Goal: Transaction & Acquisition: Purchase product/service

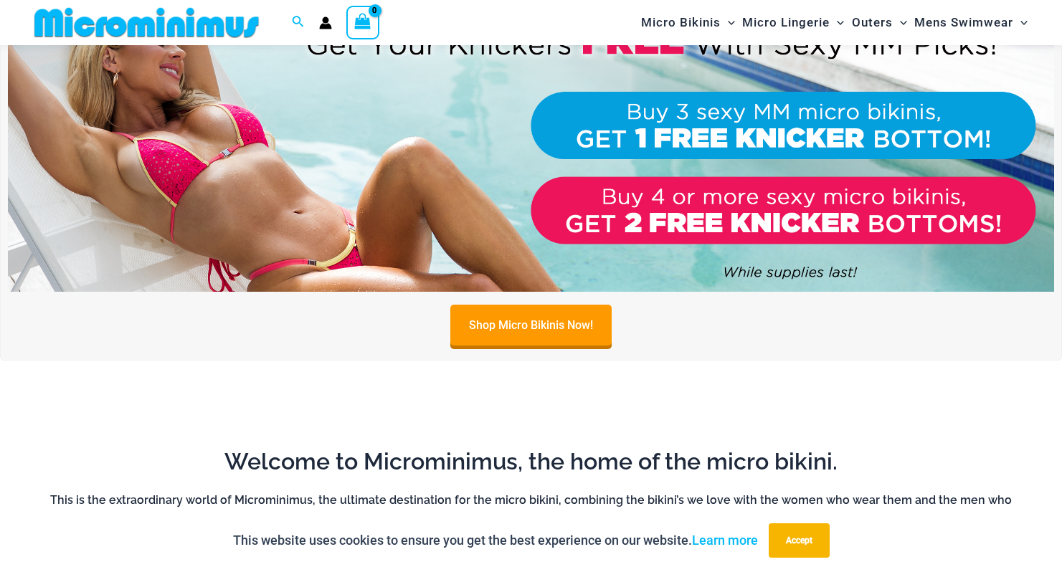
scroll to position [419, 0]
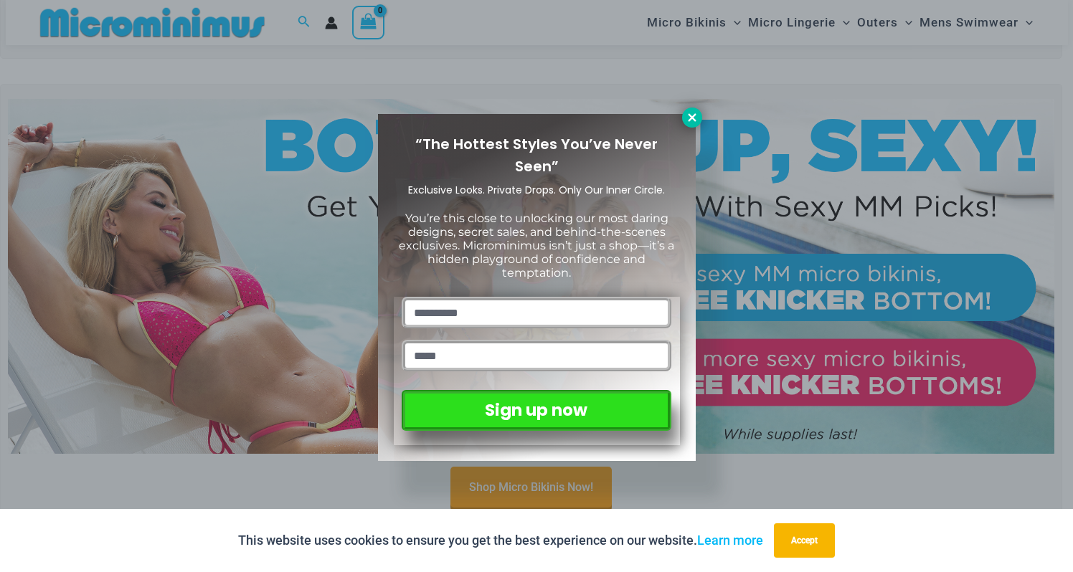
click at [689, 115] on icon at bounding box center [692, 117] width 8 height 8
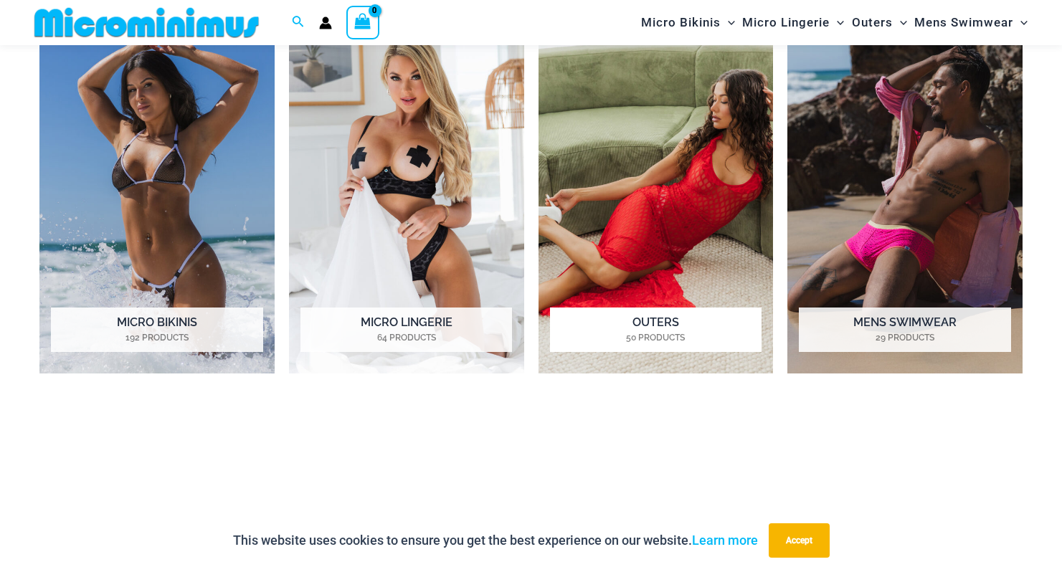
scroll to position [1136, 0]
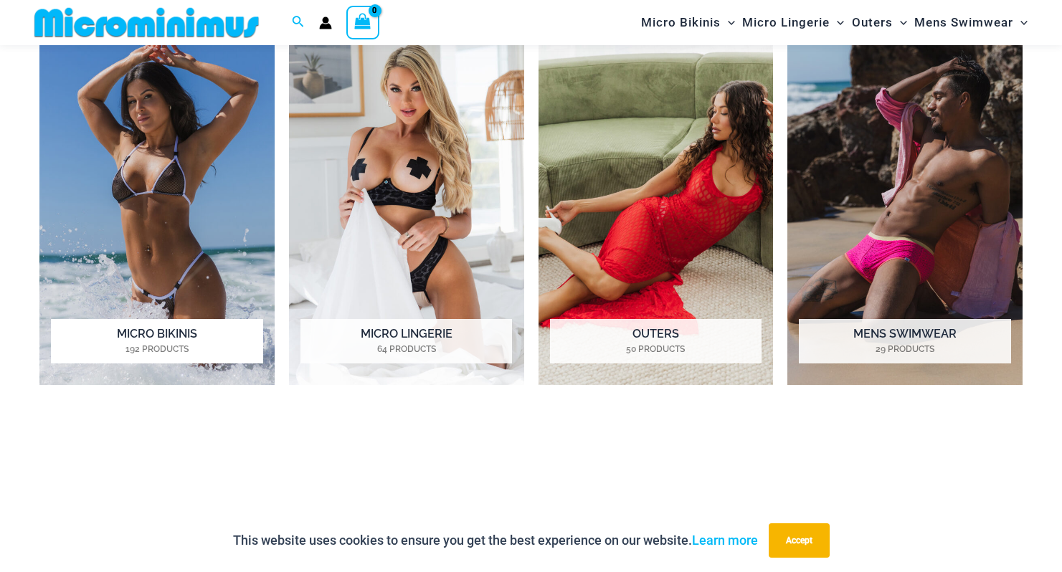
click at [154, 203] on img "Visit product category Micro Bikinis" at bounding box center [156, 203] width 235 height 363
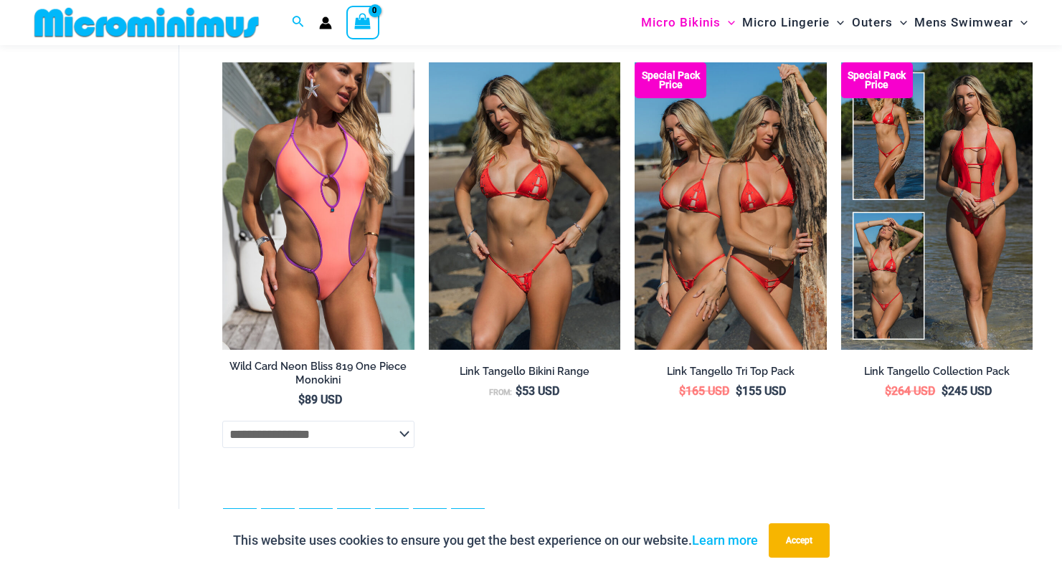
scroll to position [3513, 0]
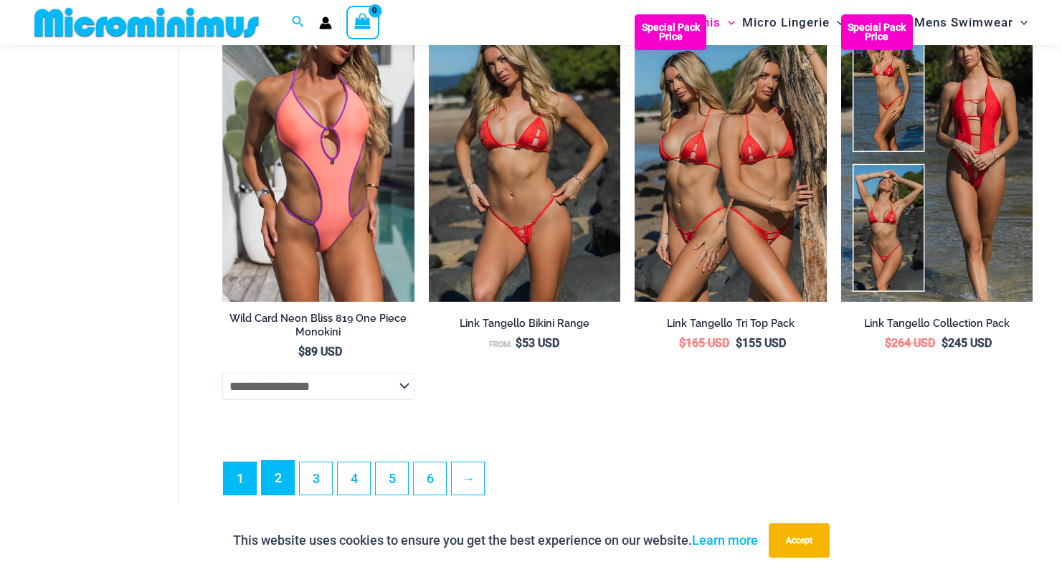
click at [275, 495] on link "2" at bounding box center [278, 478] width 32 height 34
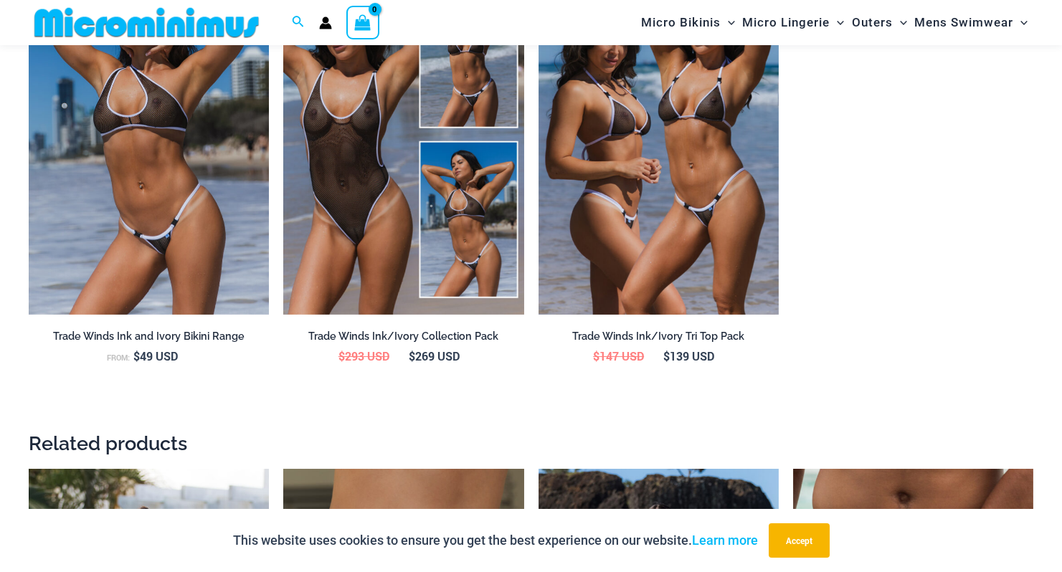
scroll to position [1792, 0]
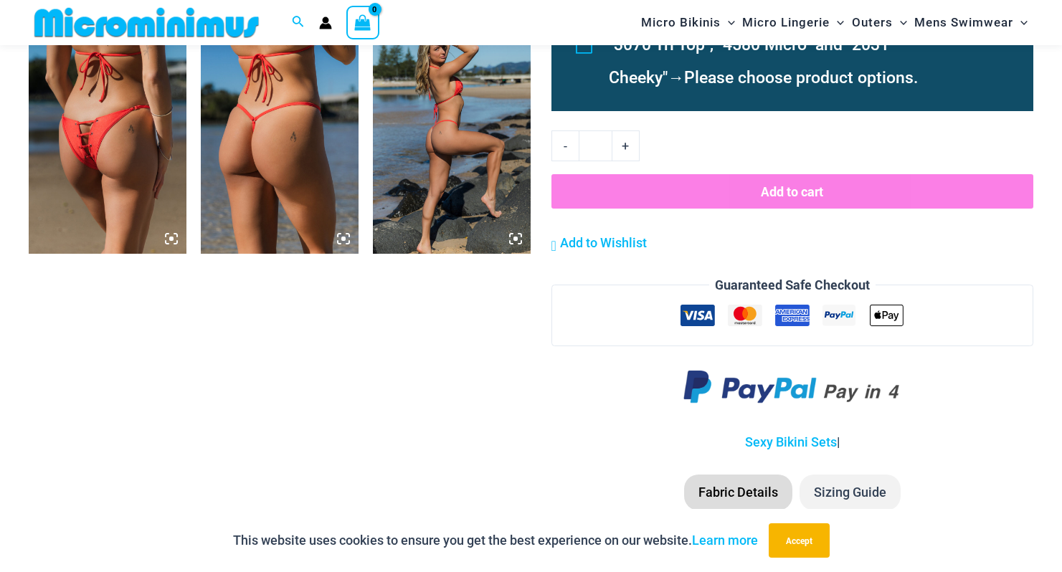
scroll to position [1635, 0]
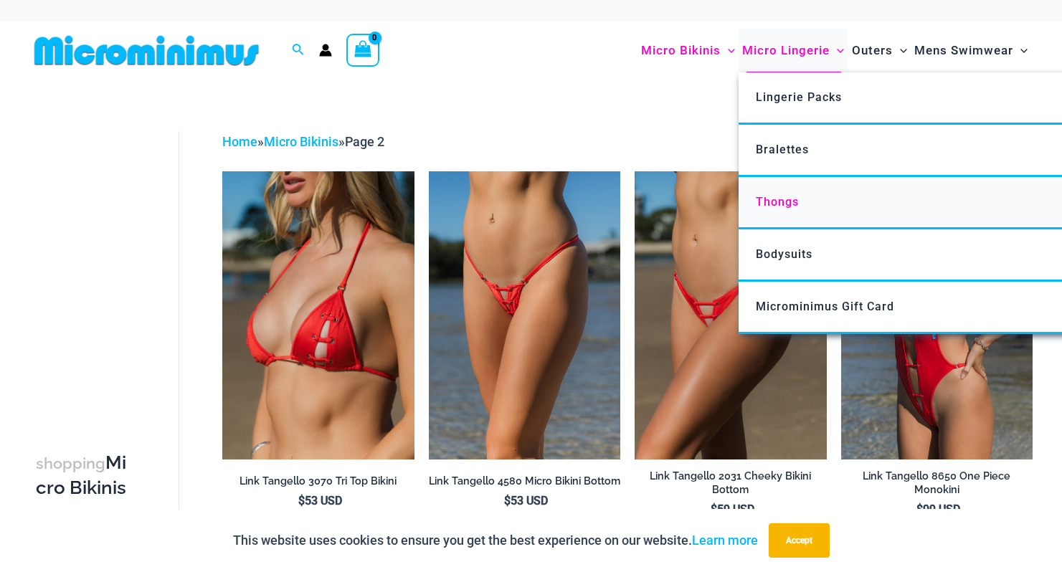
click at [802, 208] on link "Thongs" at bounding box center [951, 203] width 427 height 52
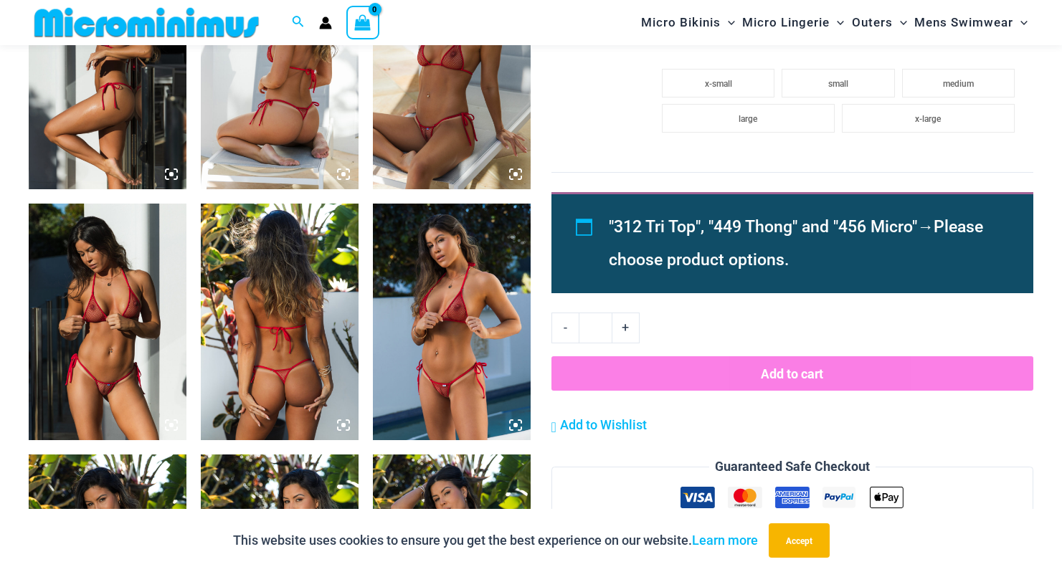
scroll to position [1206, 0]
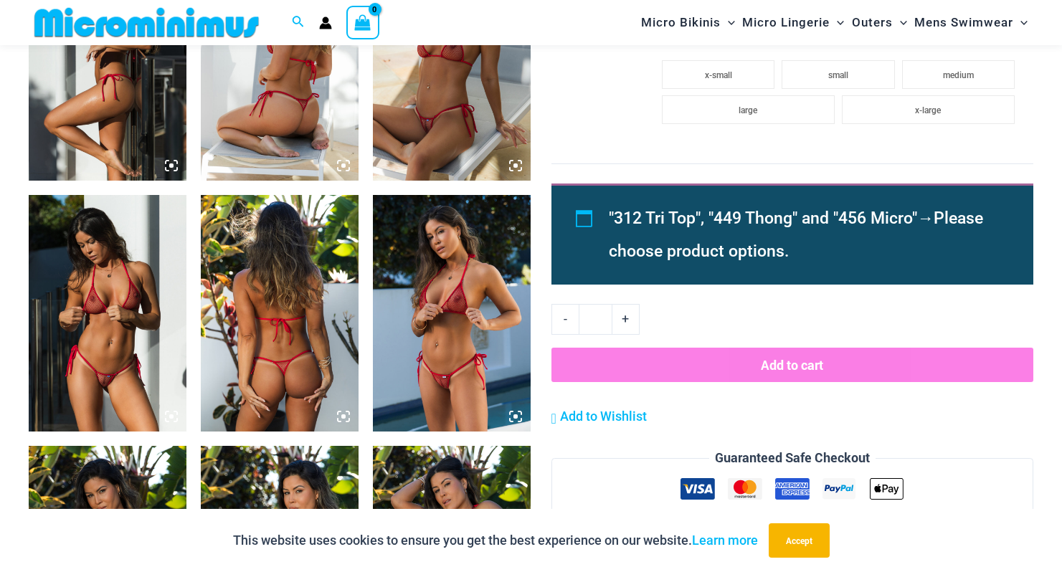
click at [138, 366] on img at bounding box center [108, 313] width 158 height 237
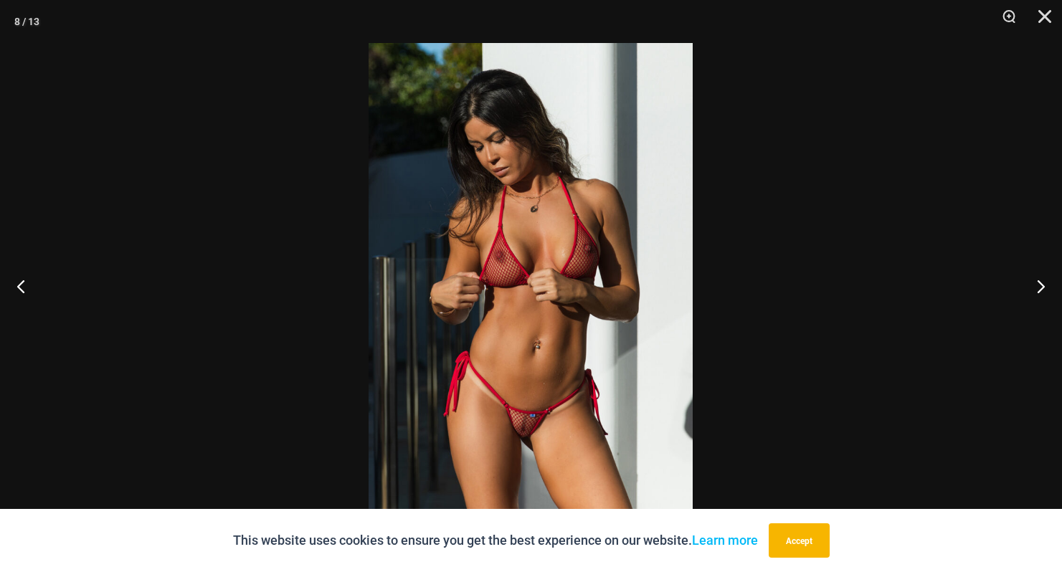
click at [528, 421] on img at bounding box center [531, 286] width 324 height 486
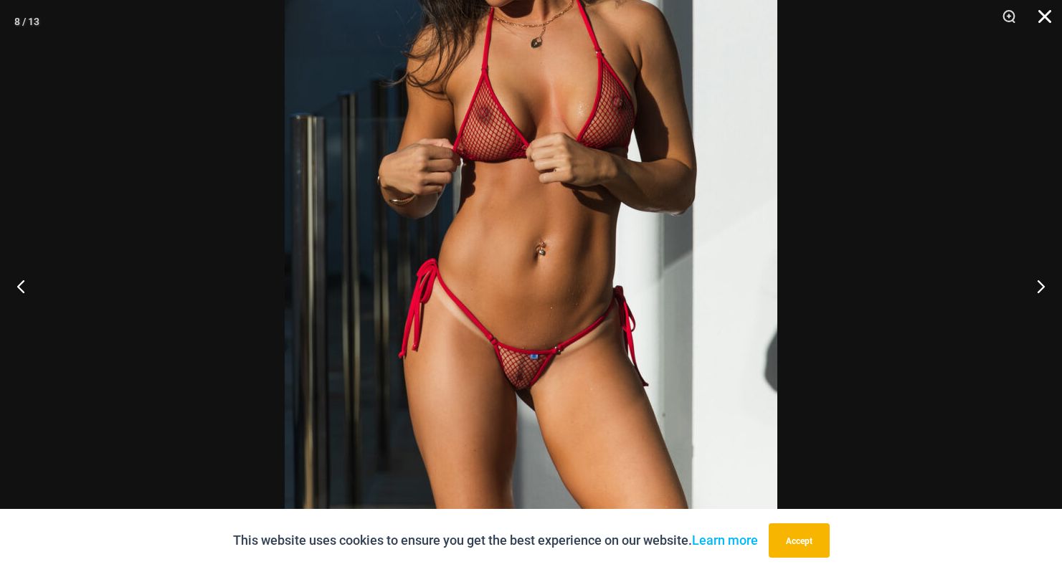
click at [1037, 14] on button "Close" at bounding box center [1040, 21] width 36 height 43
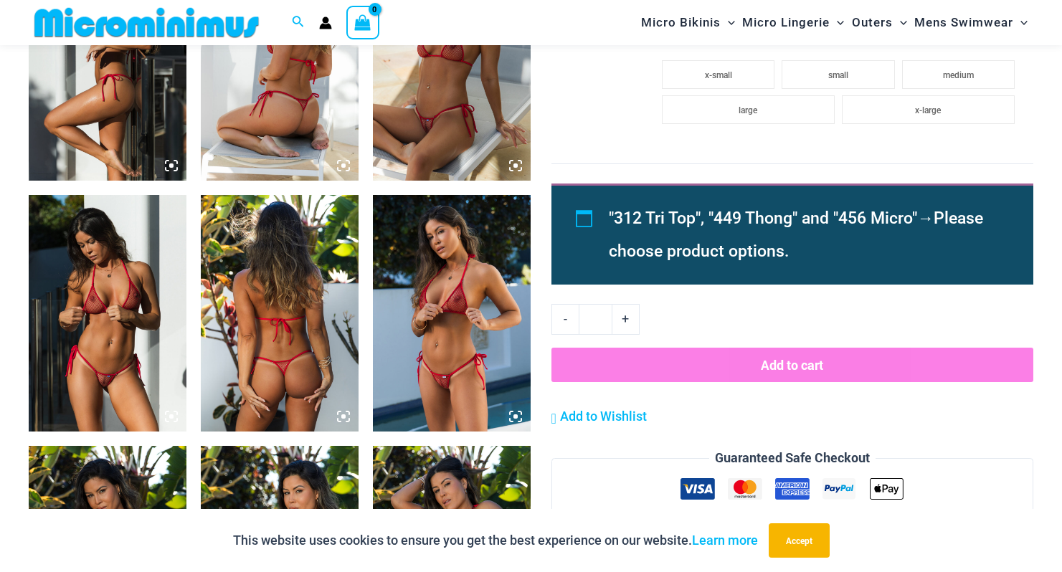
scroll to position [1564, 0]
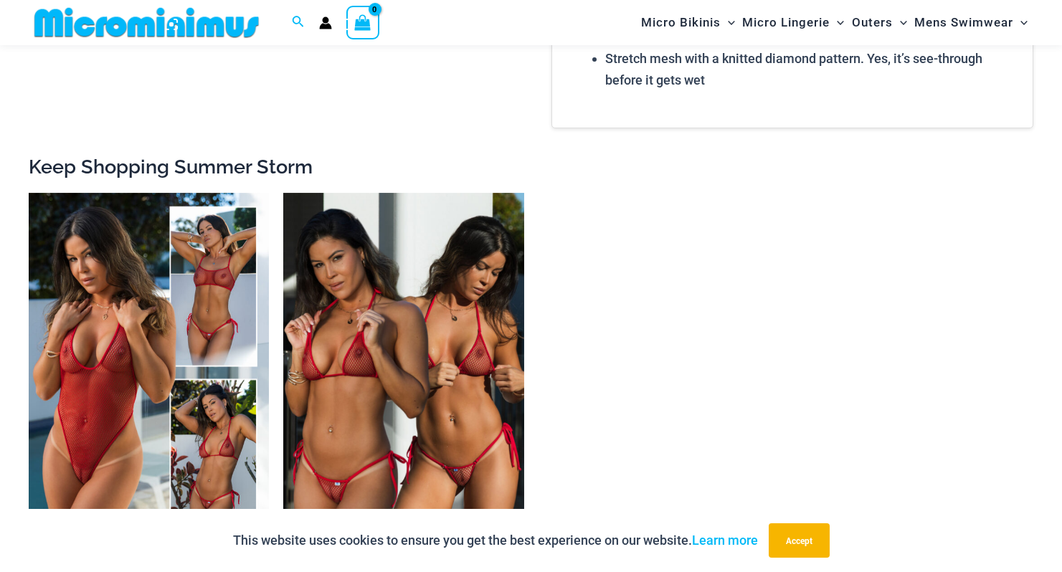
scroll to position [2353, 0]
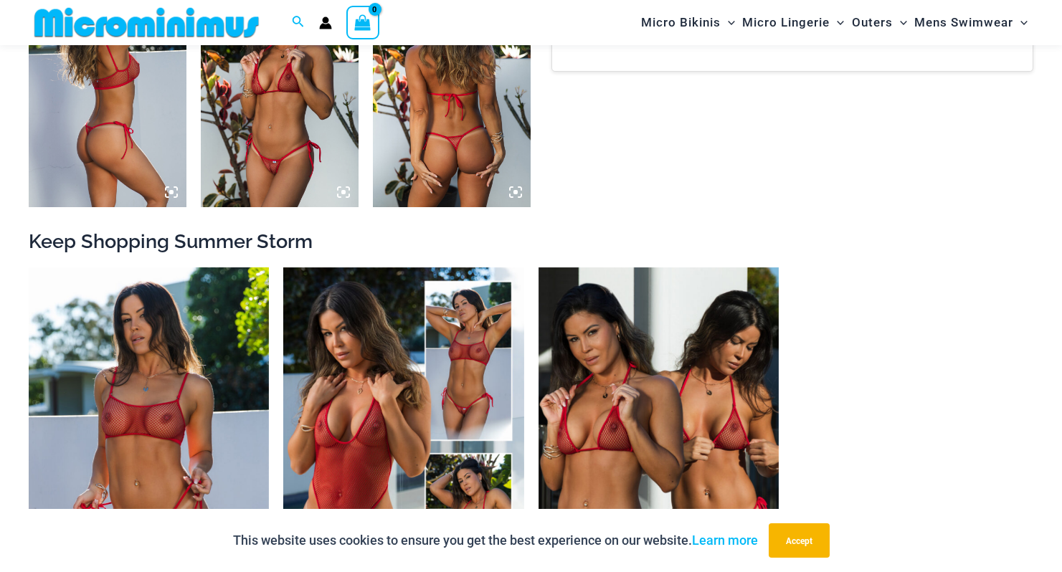
scroll to position [1416, 0]
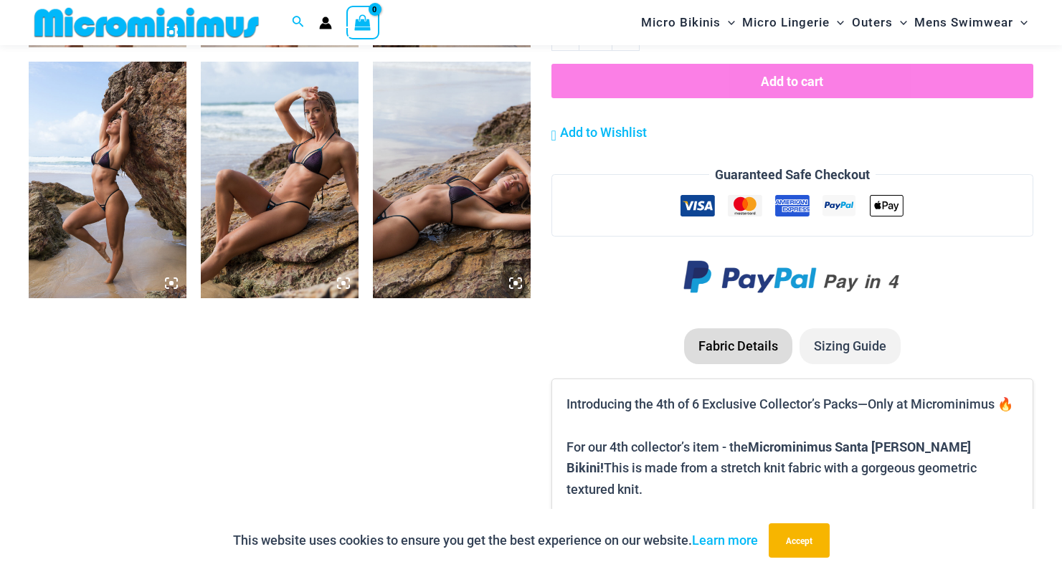
scroll to position [1349, 0]
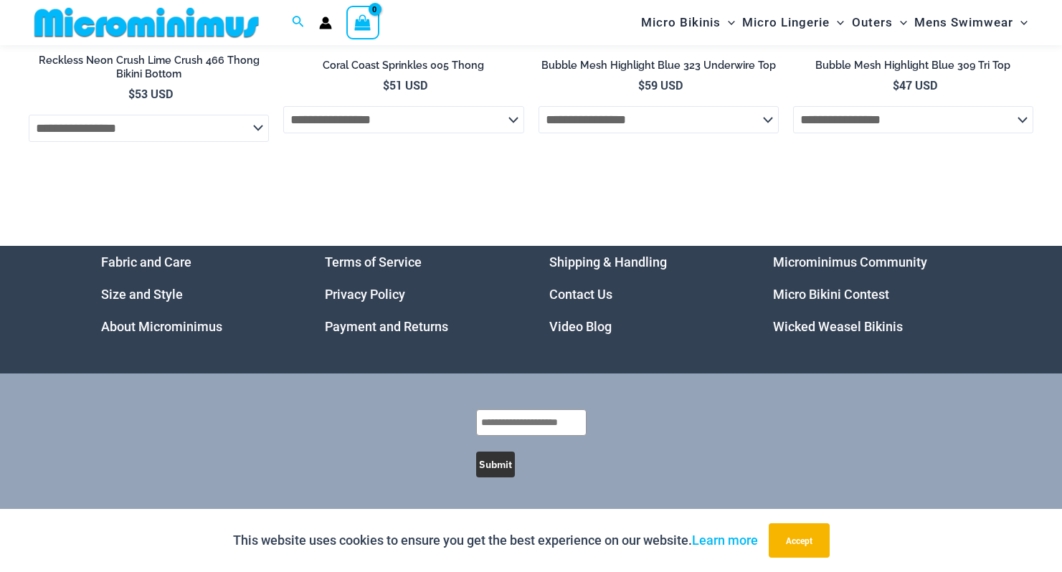
scroll to position [4522, 0]
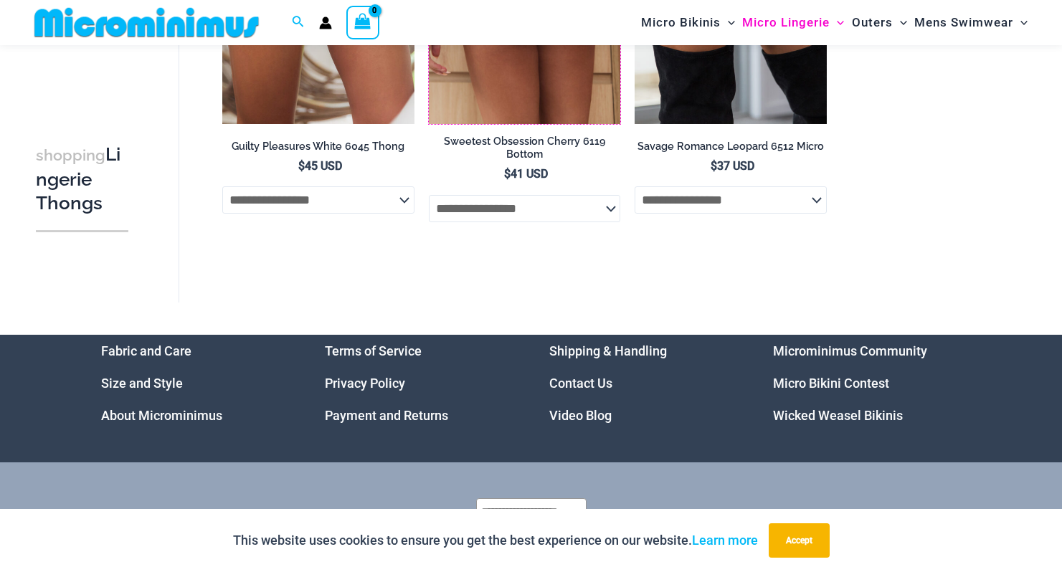
scroll to position [1705, 0]
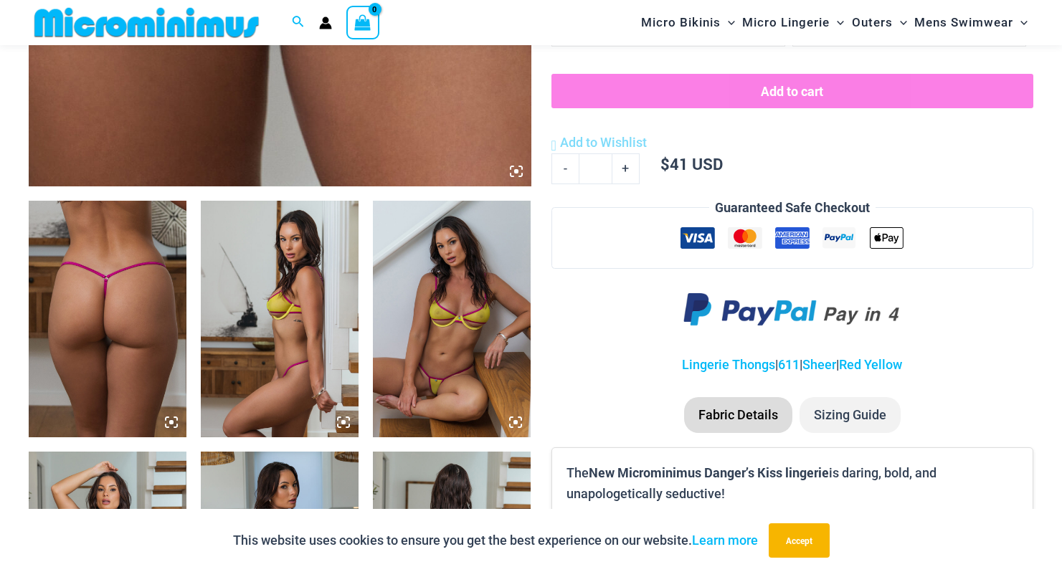
scroll to position [703, 0]
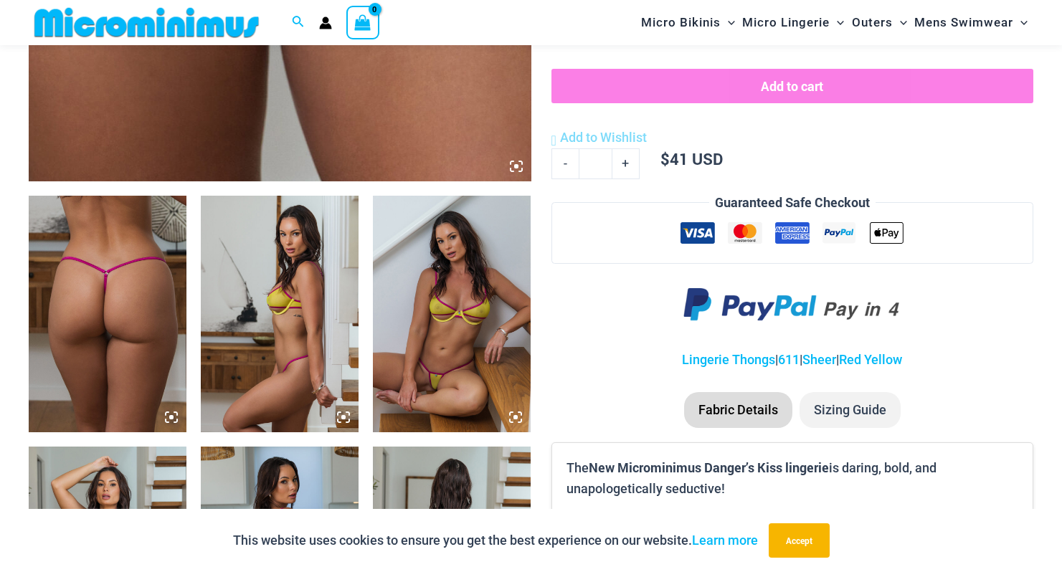
click at [492, 324] on img at bounding box center [452, 314] width 158 height 237
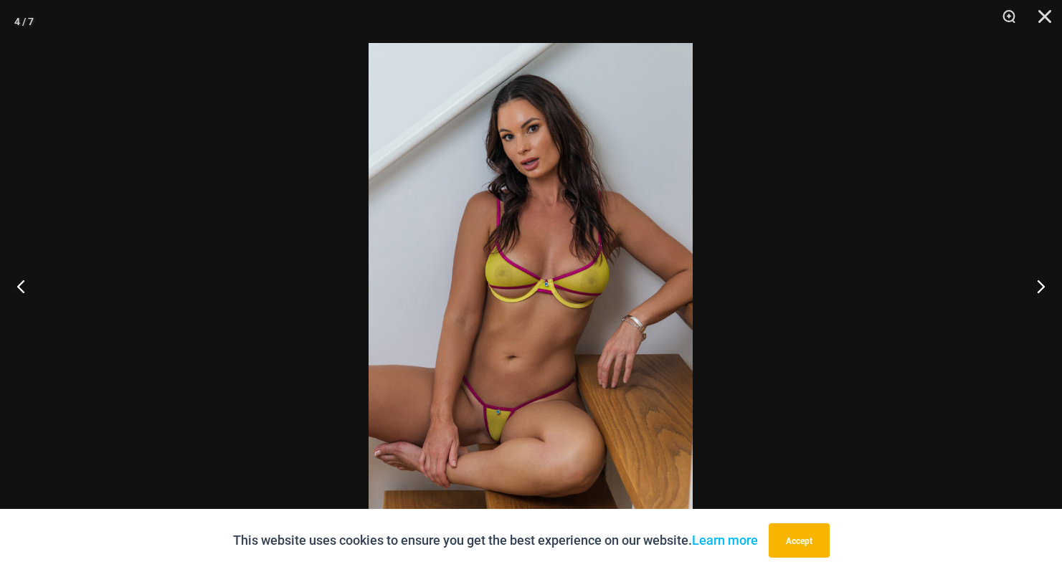
click at [507, 409] on img at bounding box center [531, 286] width 324 height 486
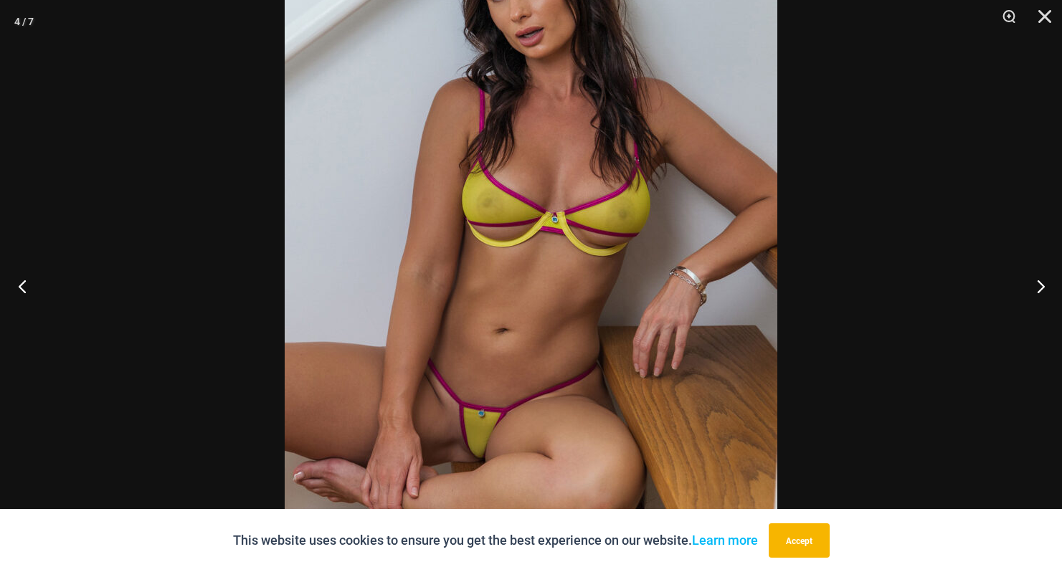
click at [15, 285] on button "Previous" at bounding box center [27, 286] width 54 height 72
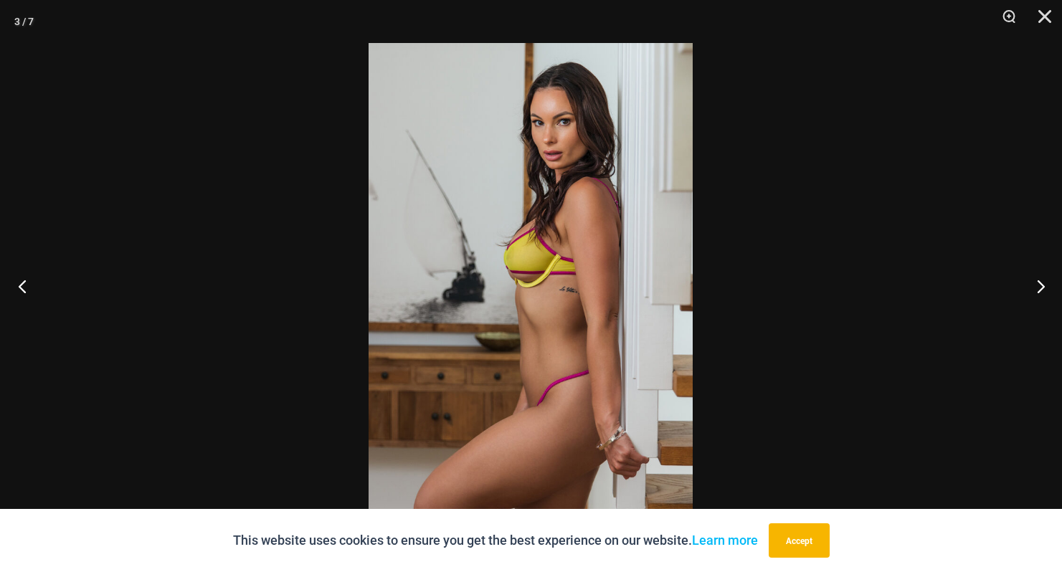
click at [15, 285] on button "Previous" at bounding box center [27, 286] width 54 height 72
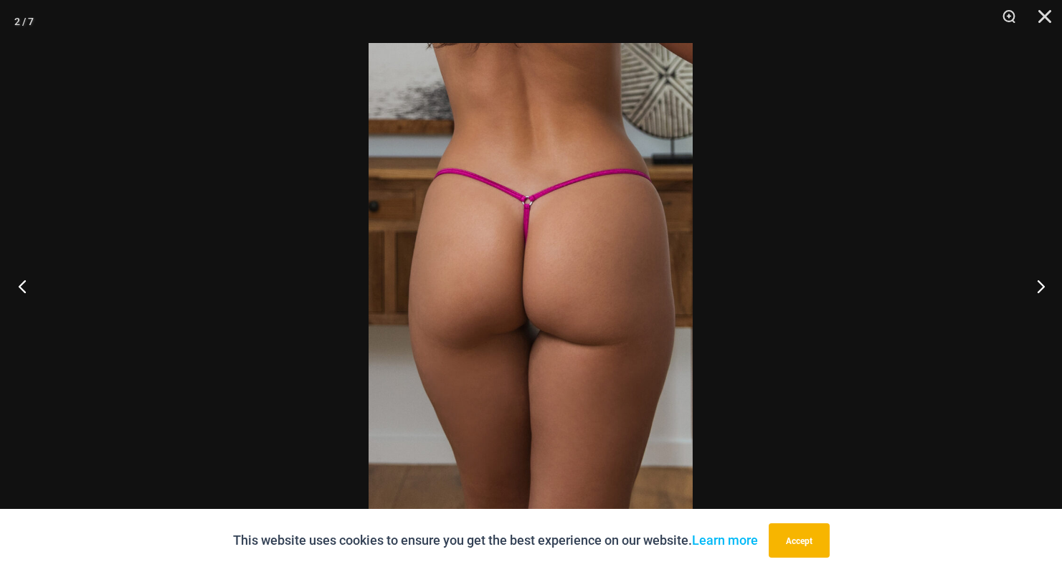
click at [15, 285] on button "Previous" at bounding box center [27, 286] width 54 height 72
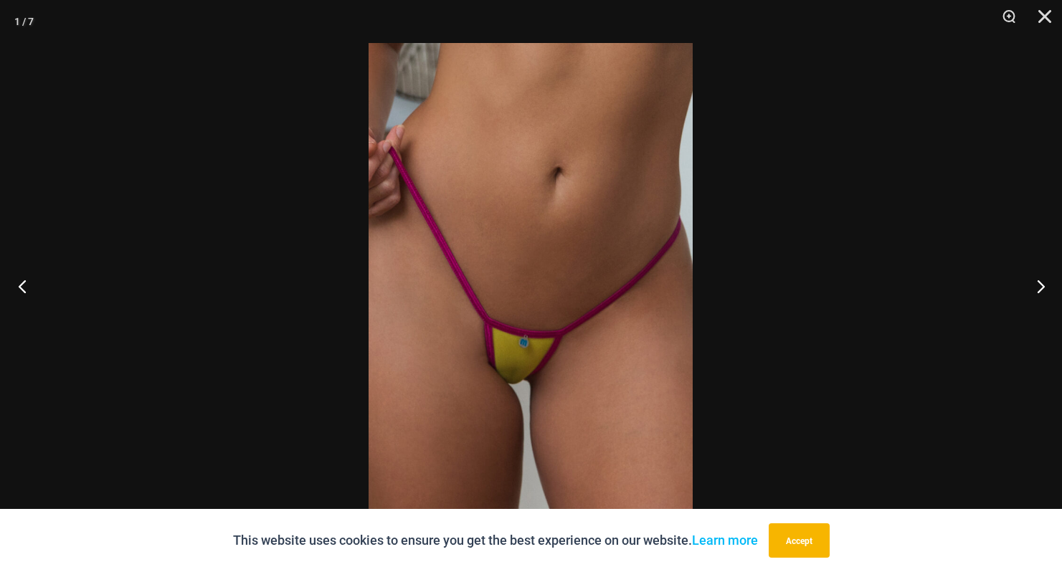
click at [15, 285] on button "Previous" at bounding box center [27, 286] width 54 height 72
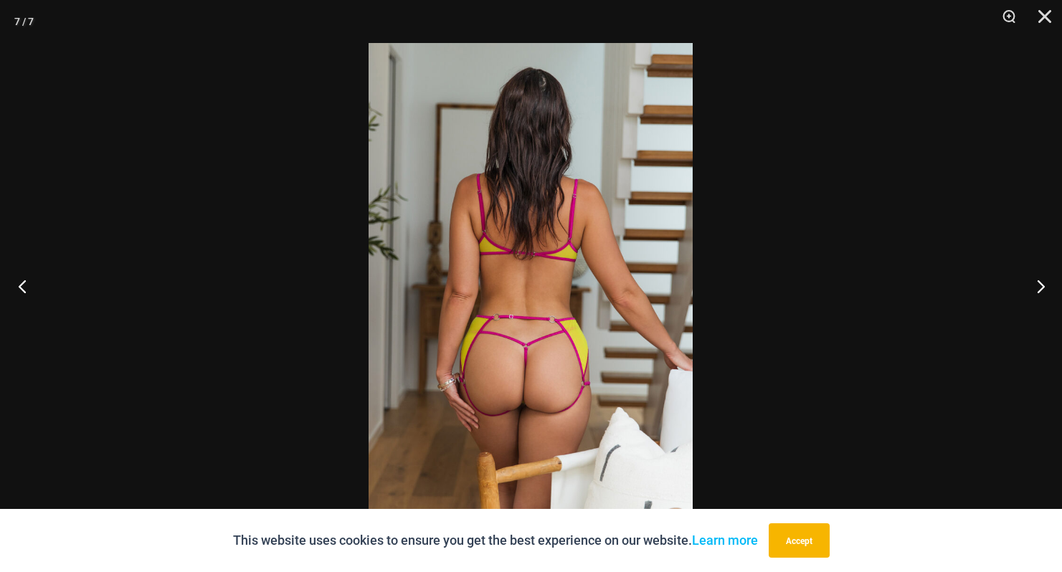
click at [15, 285] on button "Previous" at bounding box center [27, 286] width 54 height 72
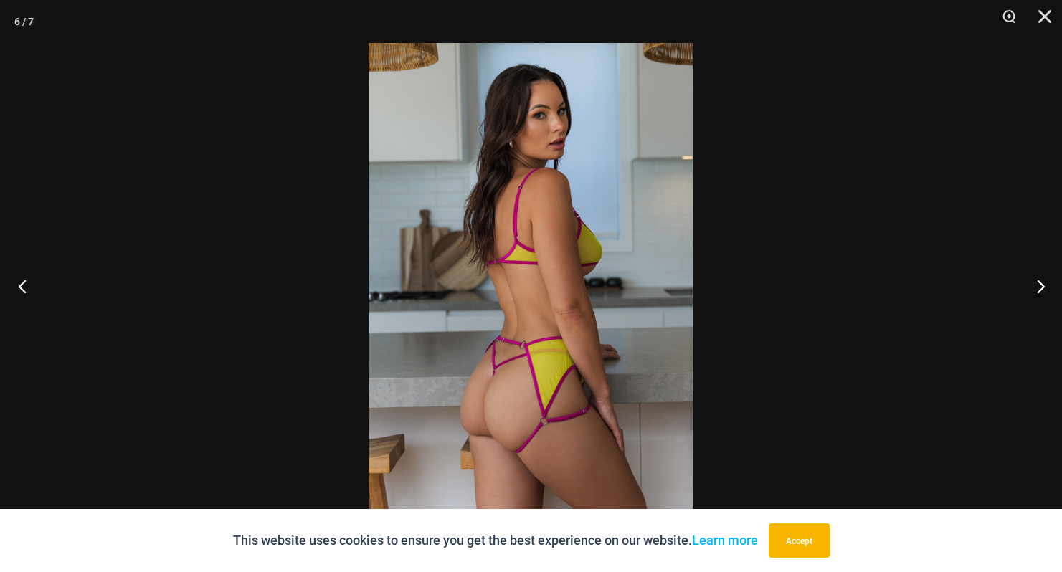
click at [15, 285] on button "Previous" at bounding box center [27, 286] width 54 height 72
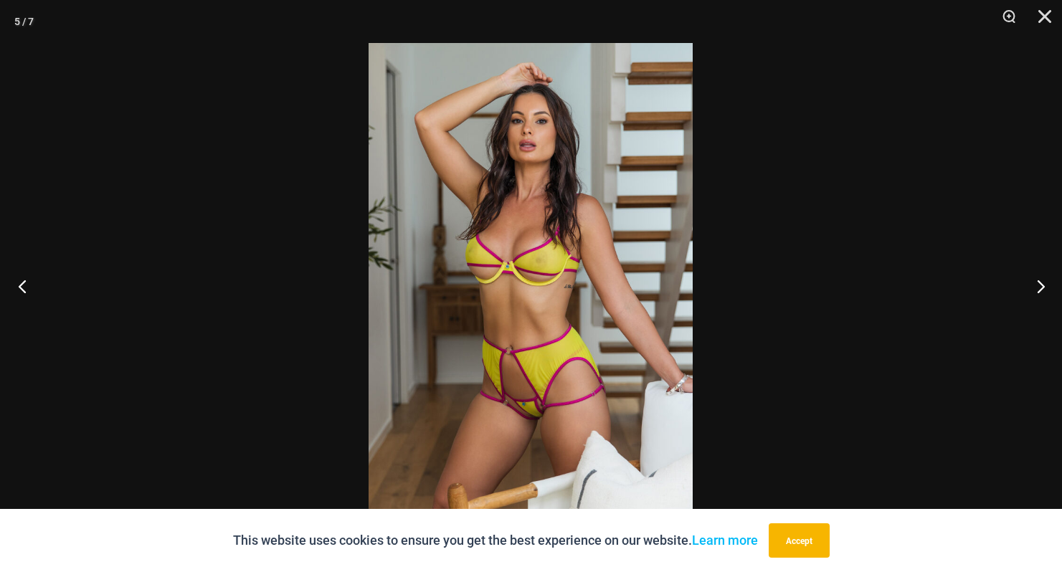
click at [15, 285] on button "Previous" at bounding box center [27, 286] width 54 height 72
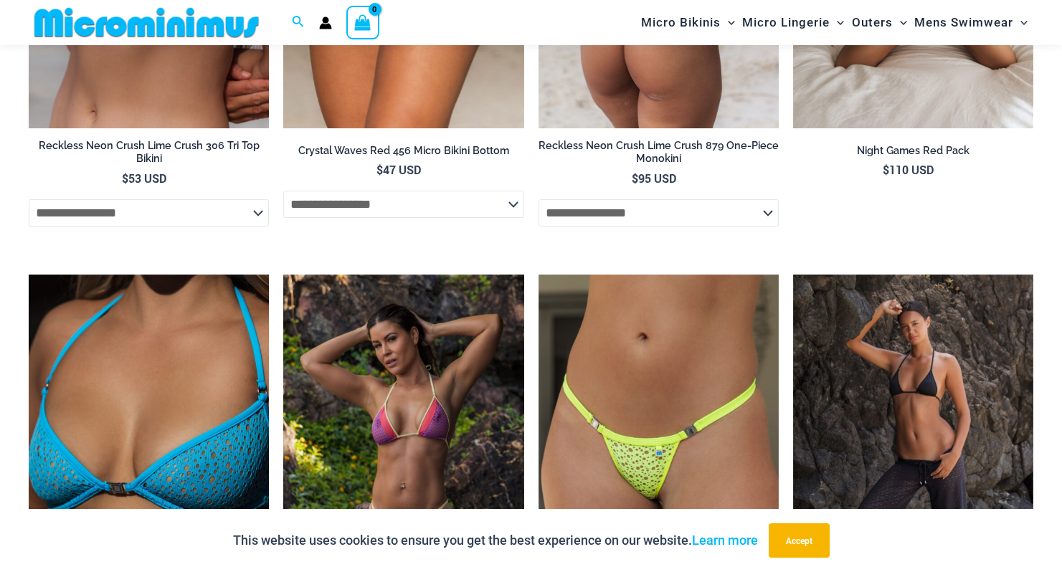
scroll to position [2424, 0]
